Goal: Book appointment/travel/reservation

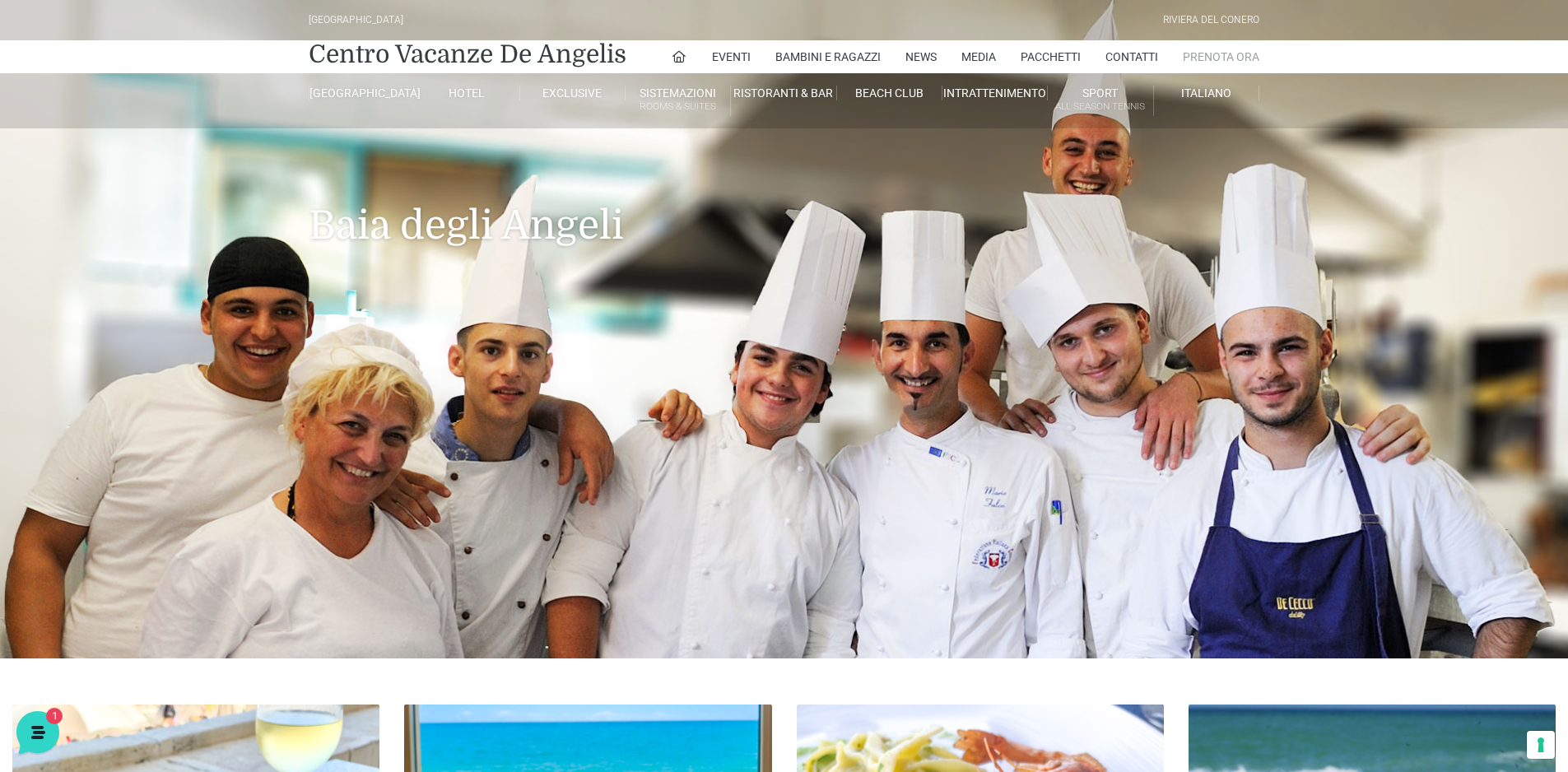
click at [1214, 49] on link "Prenota Ora" at bounding box center [1221, 56] width 76 height 33
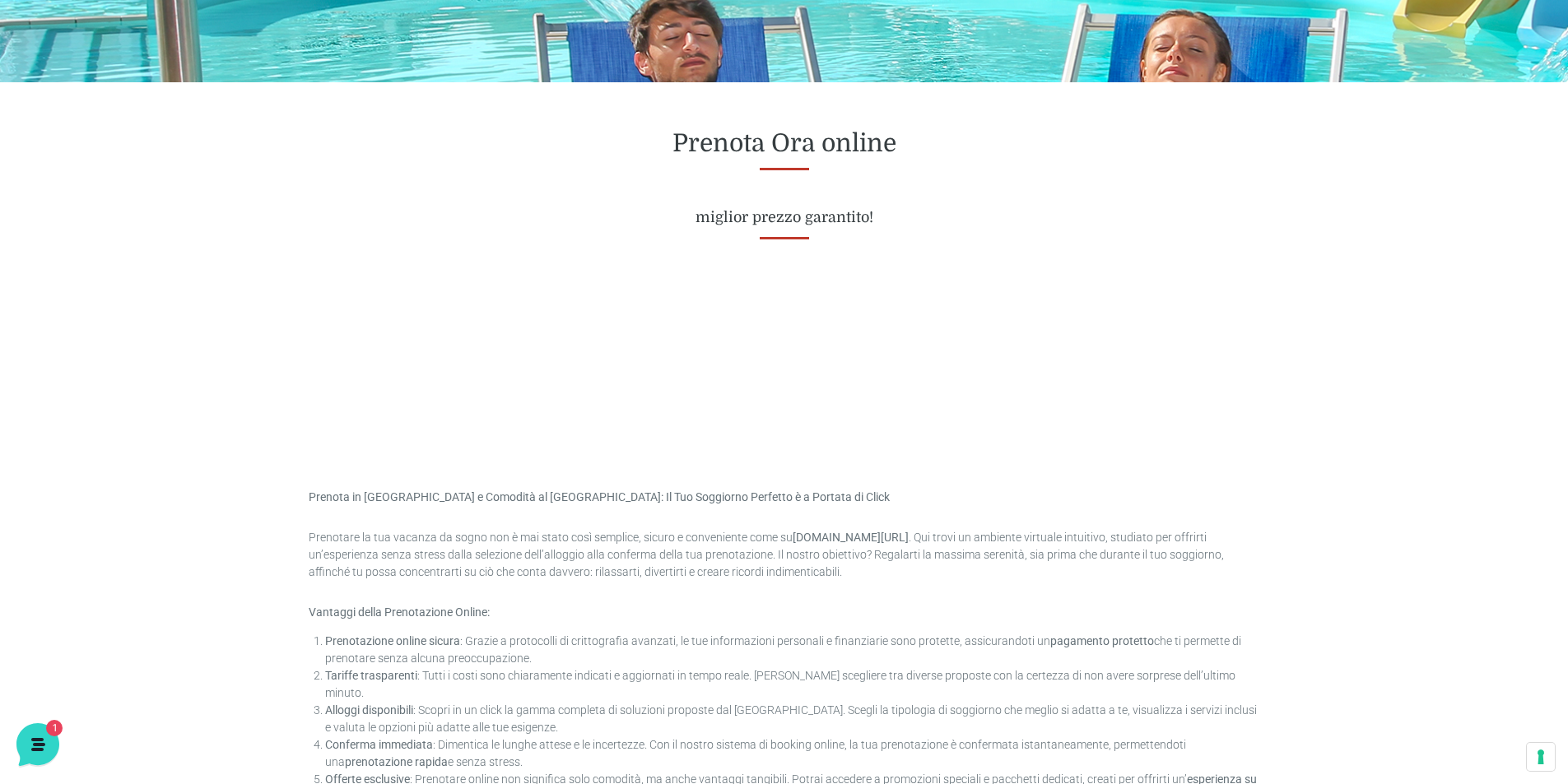
scroll to position [82, 0]
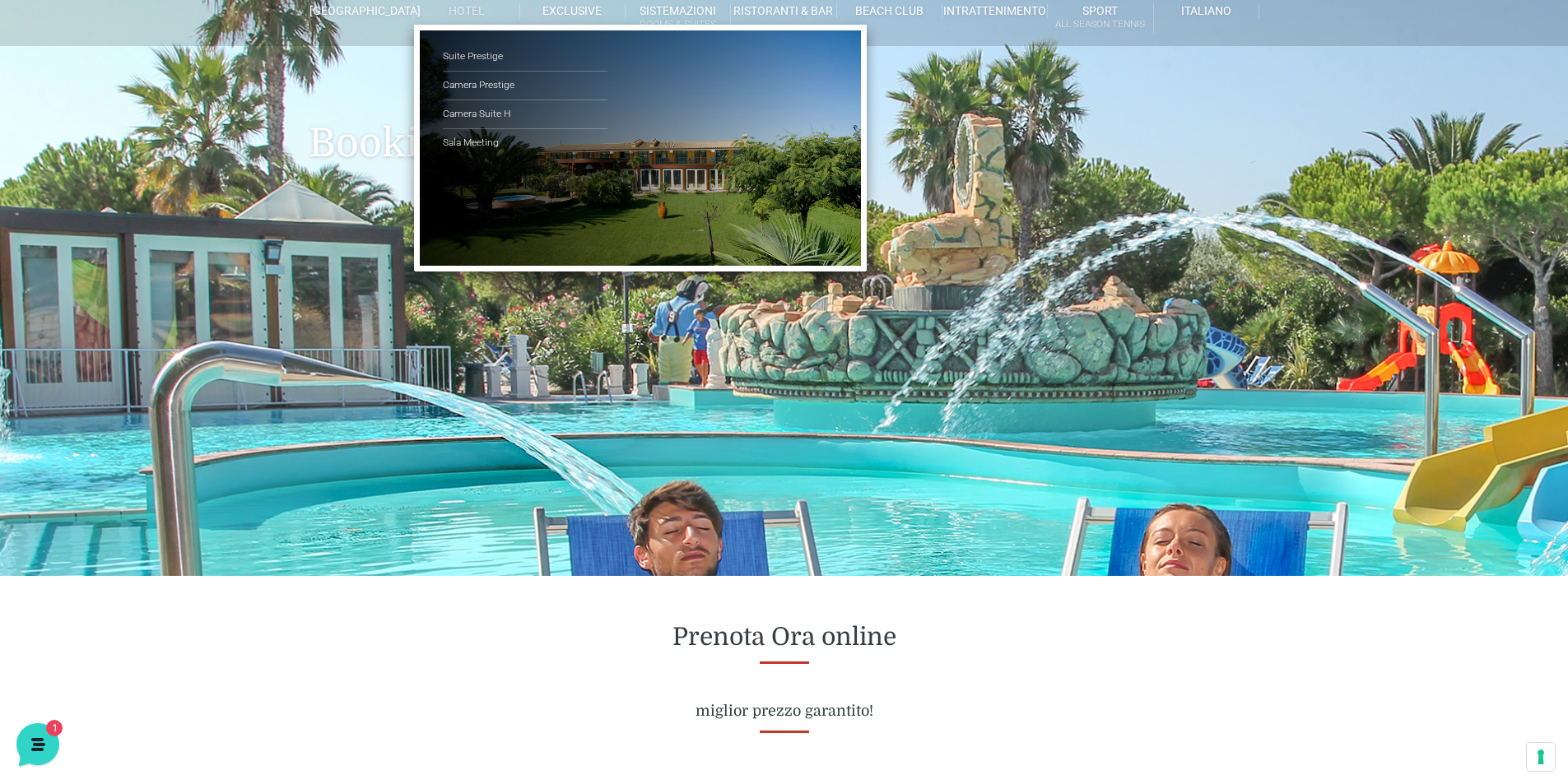
click at [466, 6] on link "Hotel" at bounding box center [466, 10] width 105 height 15
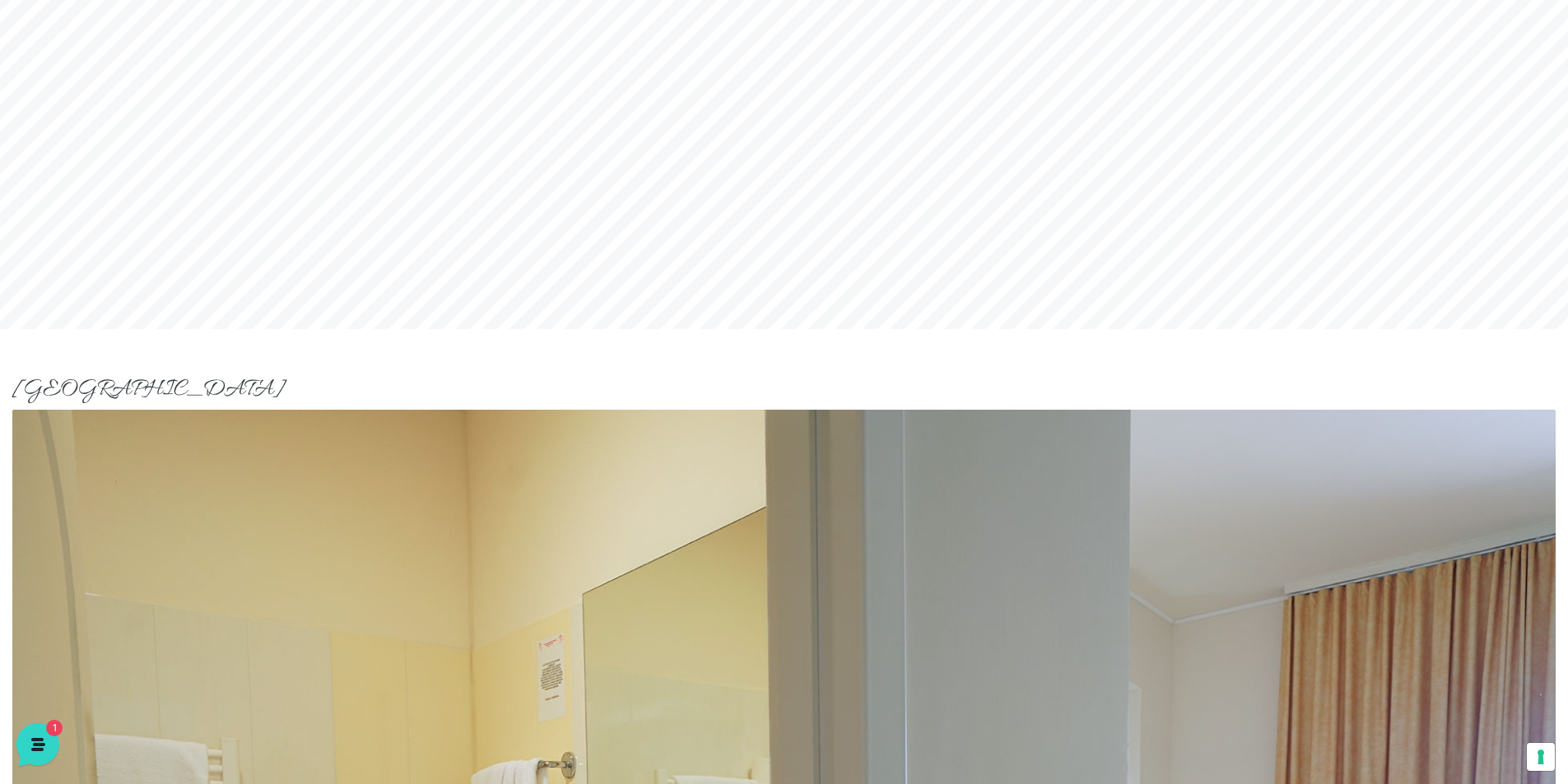
scroll to position [905, 0]
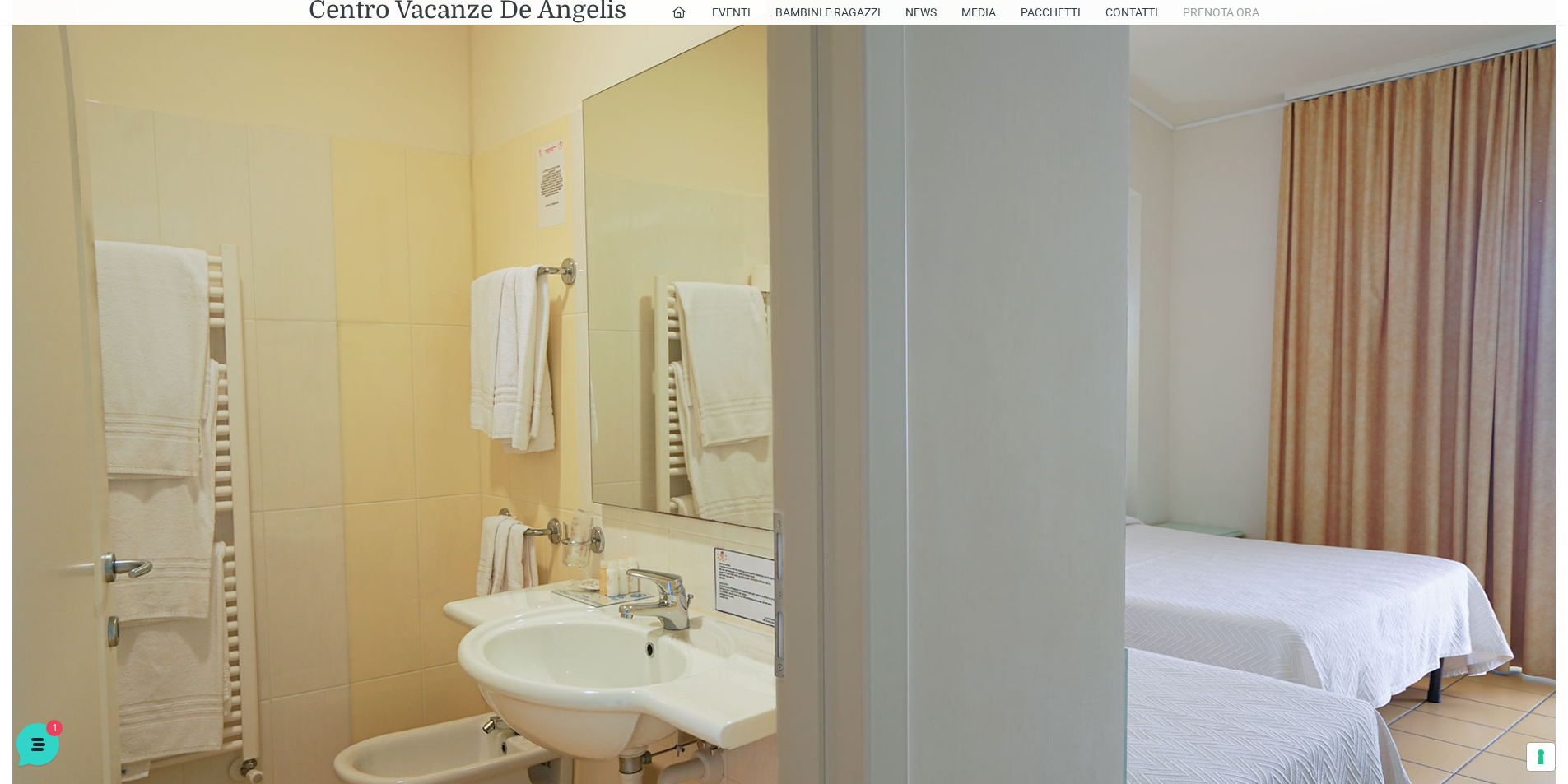
click at [1227, 17] on link "Prenota Ora" at bounding box center [1221, 12] width 76 height 24
